Goal: Task Accomplishment & Management: Manage account settings

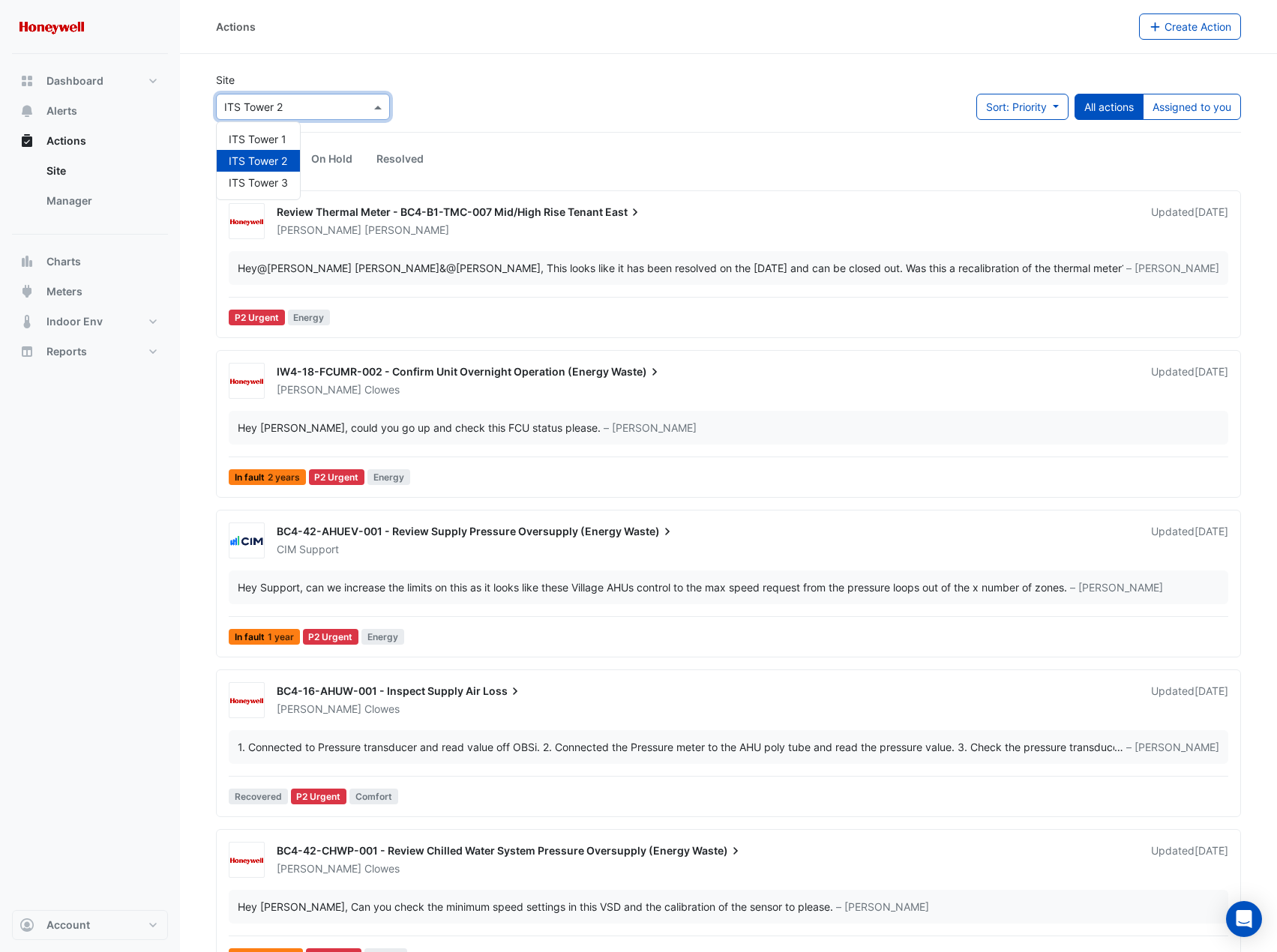
click at [311, 100] on input "text" at bounding box center [288, 108] width 128 height 16
click at [285, 188] on span "ITS Tower 3" at bounding box center [258, 182] width 59 height 13
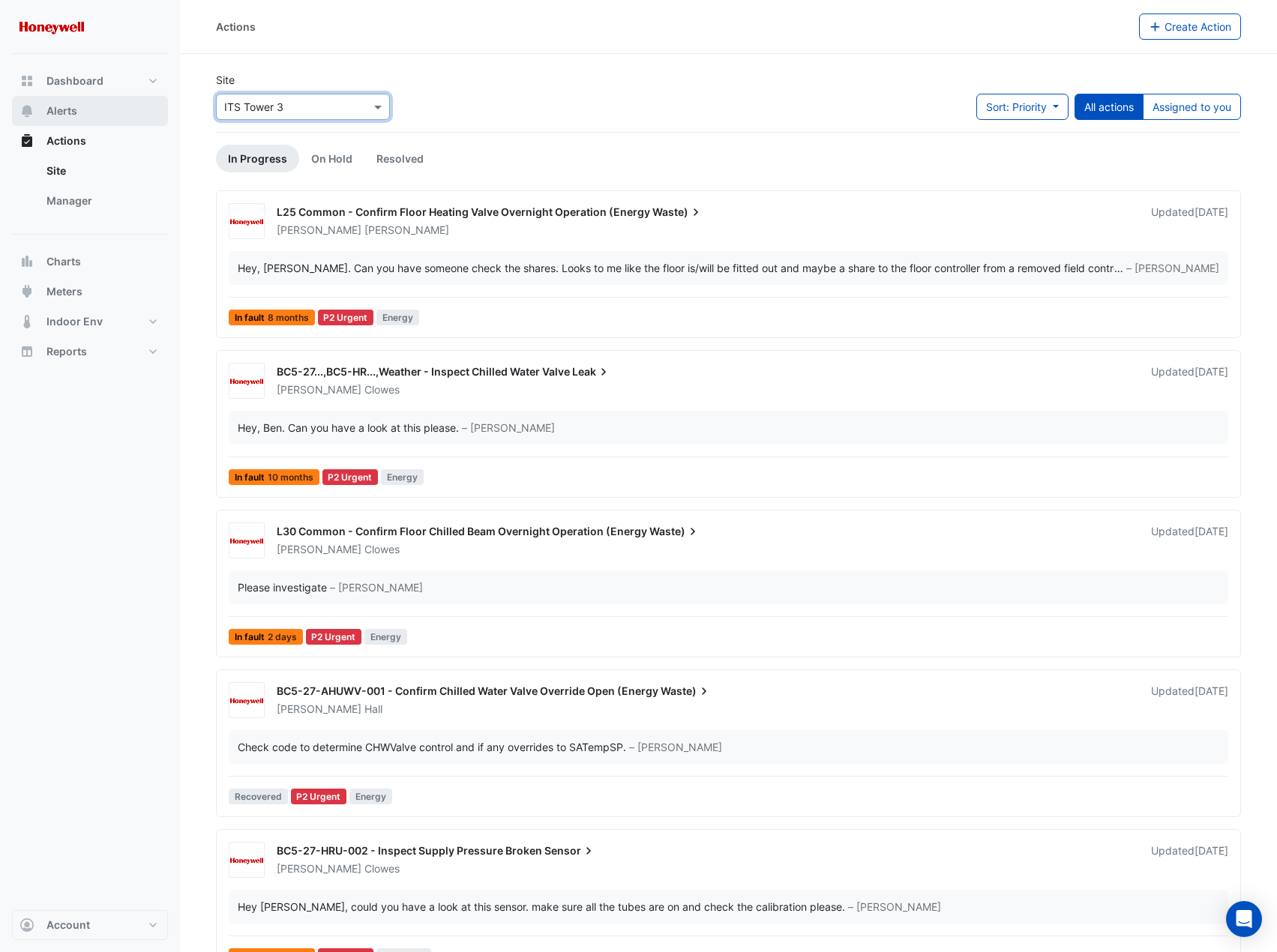
click at [48, 105] on span "Alerts" at bounding box center [62, 111] width 30 height 15
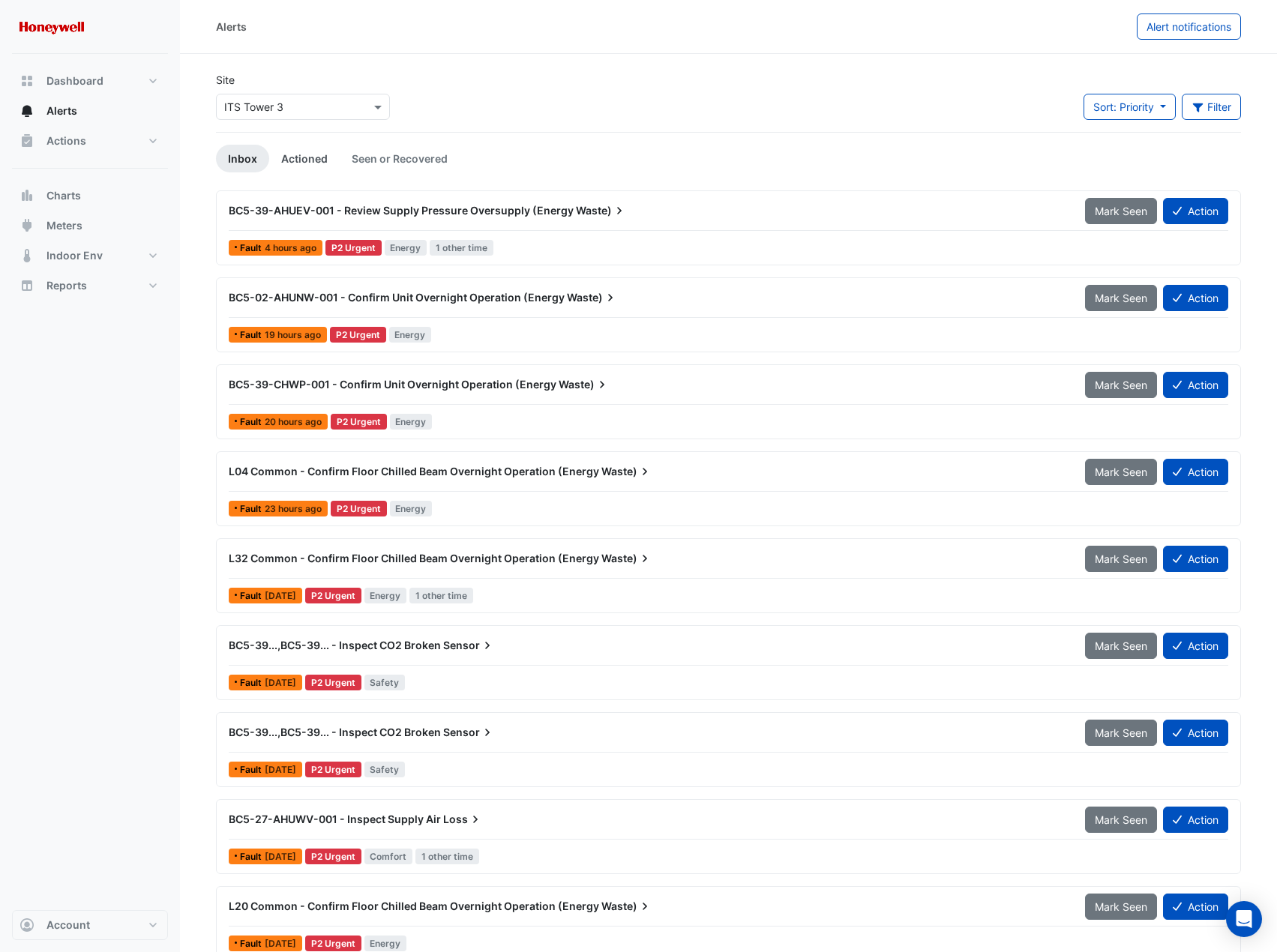
click at [301, 156] on link "Actioned" at bounding box center [304, 158] width 71 height 28
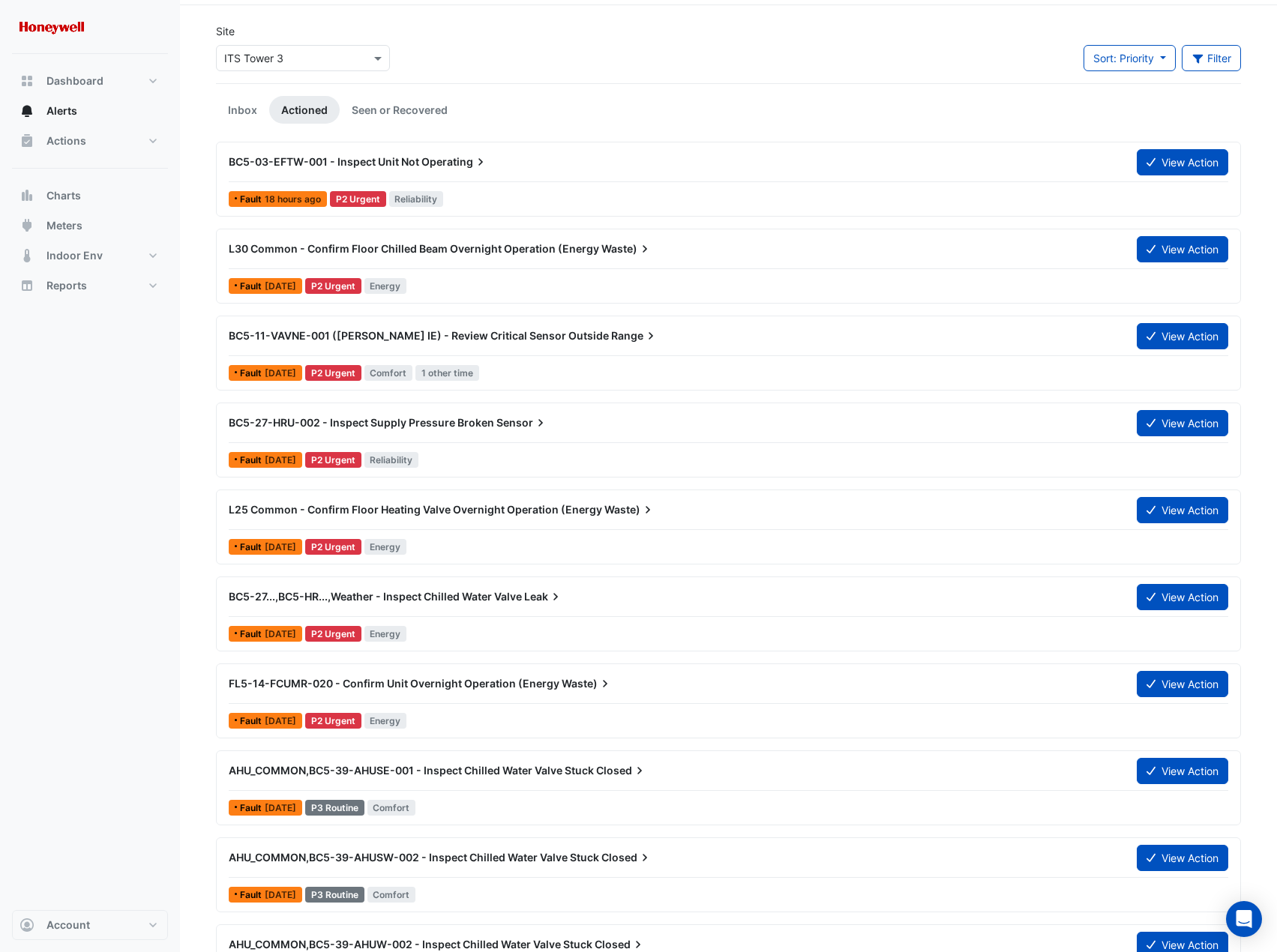
scroll to position [75, 0]
